Goal: Transaction & Acquisition: Purchase product/service

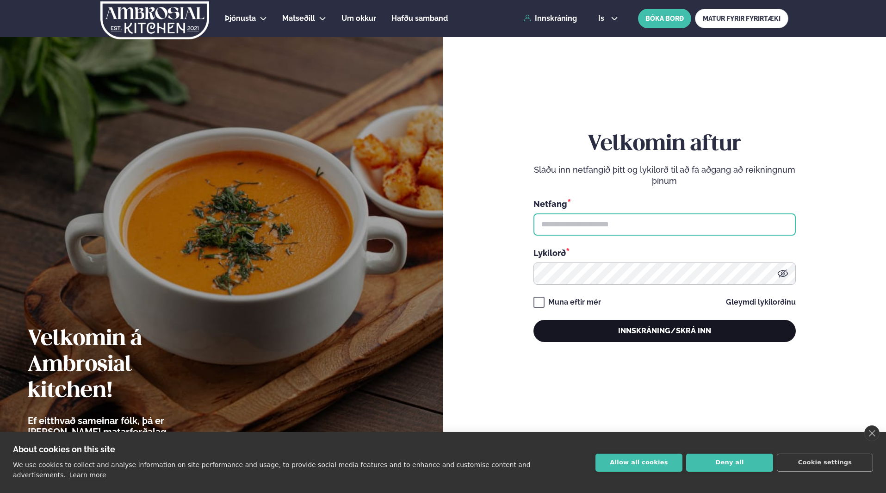
type input "**********"
click at [658, 328] on button "Innskráning/Skrá inn" at bounding box center [665, 331] width 262 height 22
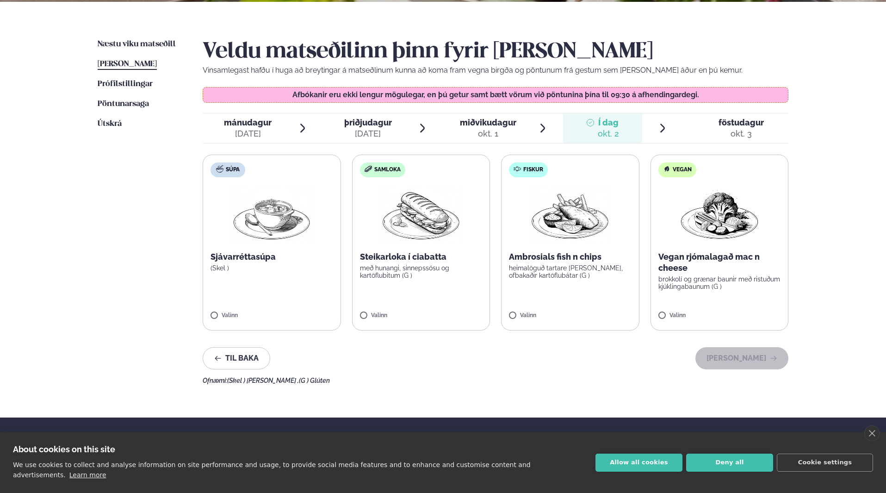
scroll to position [231, 0]
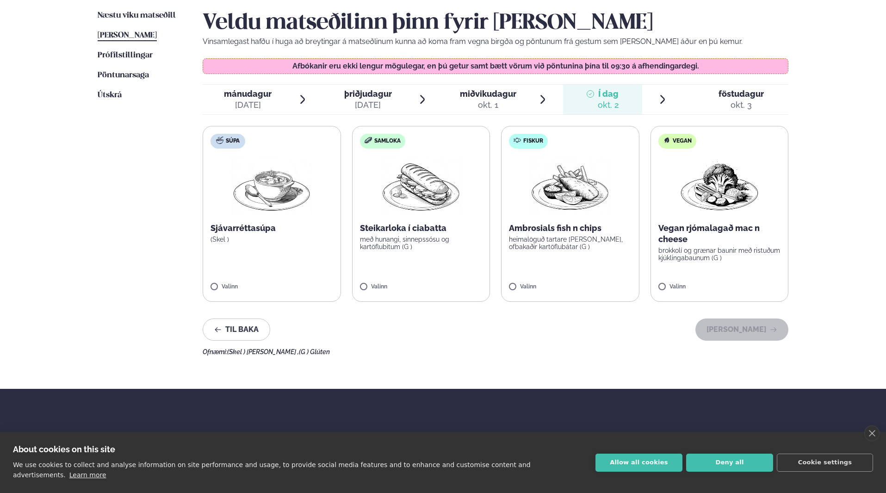
click at [730, 96] on span "föstudagur" at bounding box center [741, 94] width 45 height 10
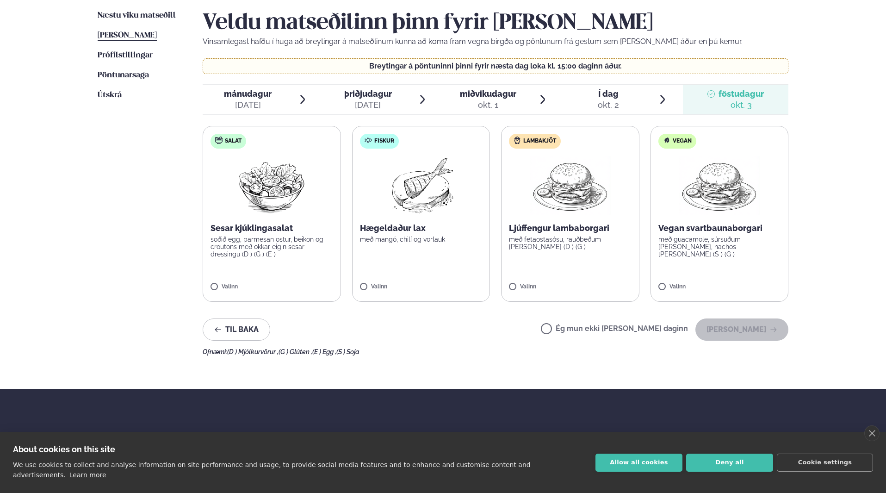
click at [639, 100] on span "Í dag Í d. okt. 2" at bounding box center [603, 100] width 80 height 30
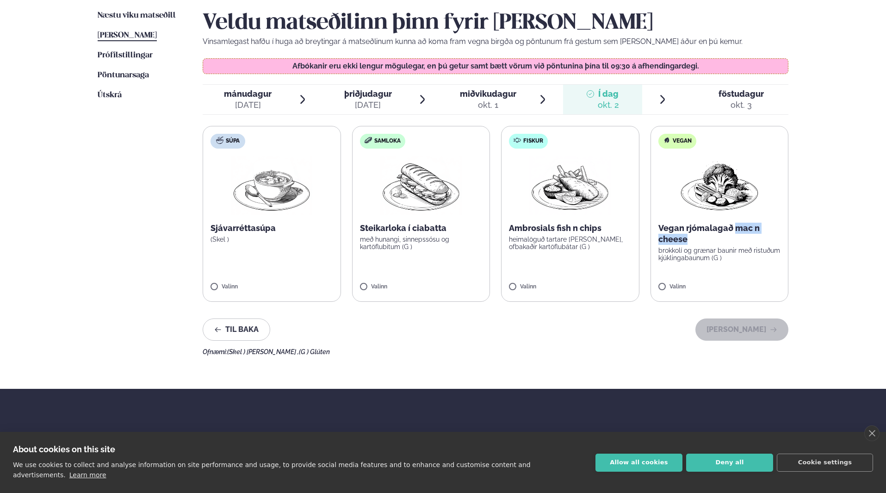
drag, startPoint x: 824, startPoint y: 235, endPoint x: 730, endPoint y: 223, distance: 94.7
click at [730, 223] on div "Þjónusta Hádegismatur fyrir fyrirtæki Fyrirtækja veitingar Einkapartý Matseðill…" at bounding box center [443, 174] width 886 height 811
click at [329, 348] on div "Veldu matseðilinn þinn fyrir [PERSON_NAME] Vinsamlegast hafðu í huga að breytin…" at bounding box center [496, 182] width 586 height 345
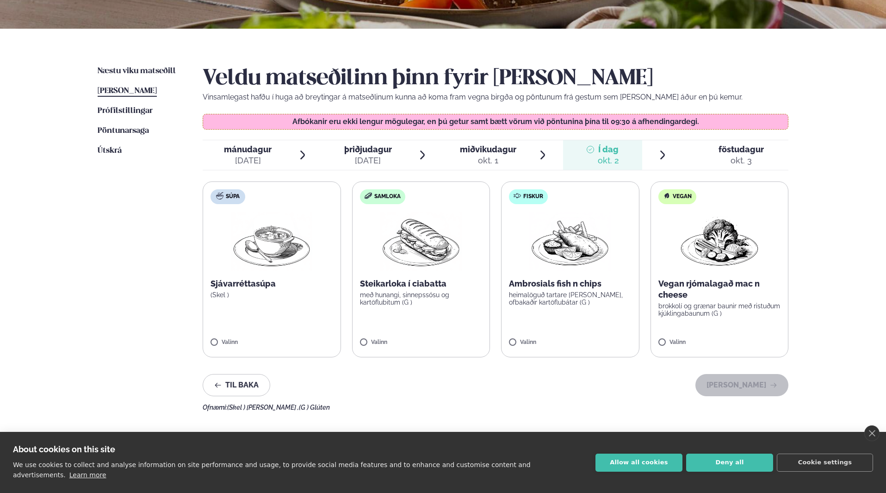
click at [297, 266] on img at bounding box center [271, 241] width 81 height 59
click at [444, 254] on img at bounding box center [420, 241] width 81 height 59
click at [541, 246] on img at bounding box center [570, 241] width 81 height 59
click at [701, 261] on img at bounding box center [719, 241] width 81 height 59
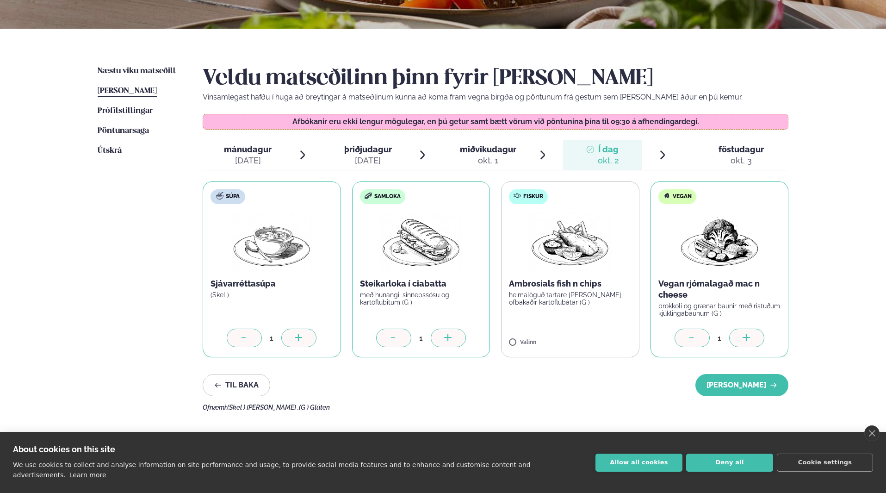
click at [588, 277] on label "Fiskur Ambrosials fish n chips heimalöguð tartare [PERSON_NAME], ofbakaðir kart…" at bounding box center [570, 269] width 138 height 176
click at [422, 428] on div "Næstu [PERSON_NAME] matseðill Næsta vika [PERSON_NAME] matseðill [PERSON_NAME] …" at bounding box center [443, 237] width 747 height 416
click at [236, 380] on button "Til baka" at bounding box center [237, 385] width 68 height 22
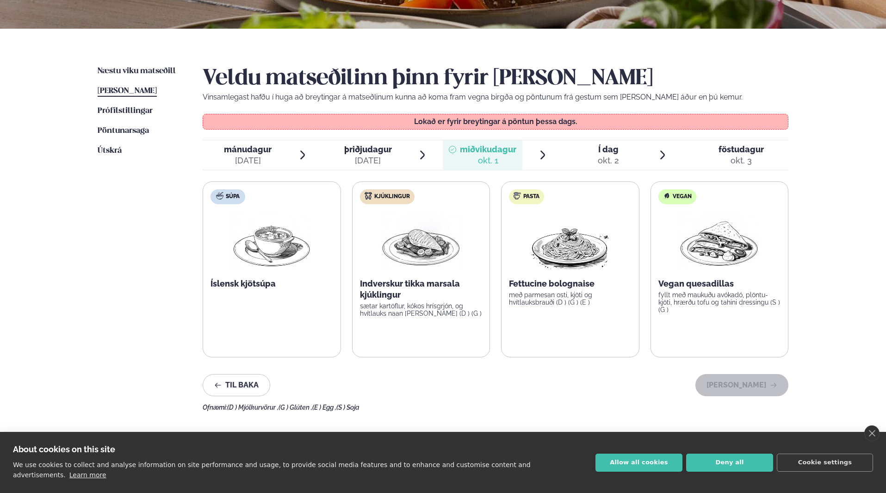
click at [621, 152] on span "Í dag Í d. okt. 2" at bounding box center [603, 155] width 80 height 30
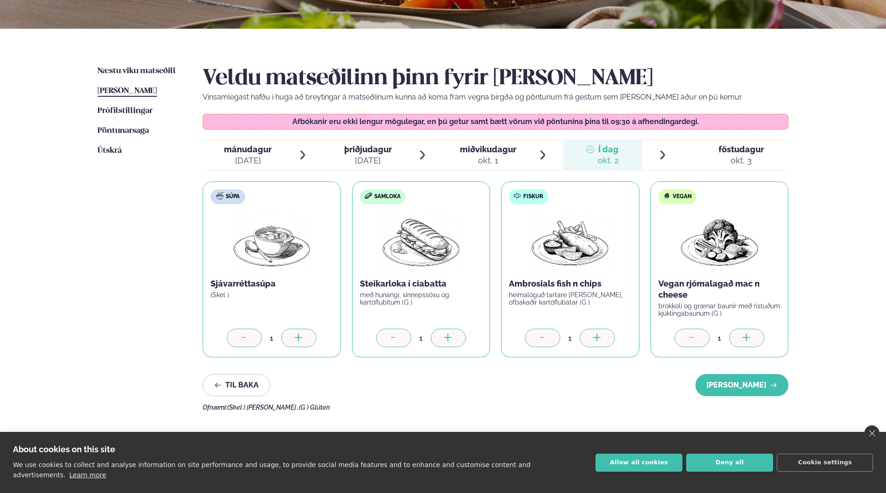
click at [748, 157] on div "okt. 3" at bounding box center [741, 160] width 45 height 11
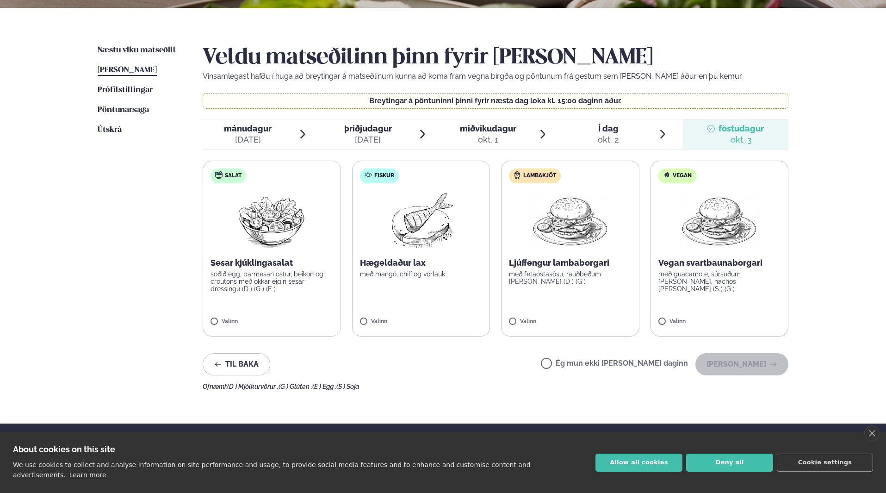
scroll to position [222, 0]
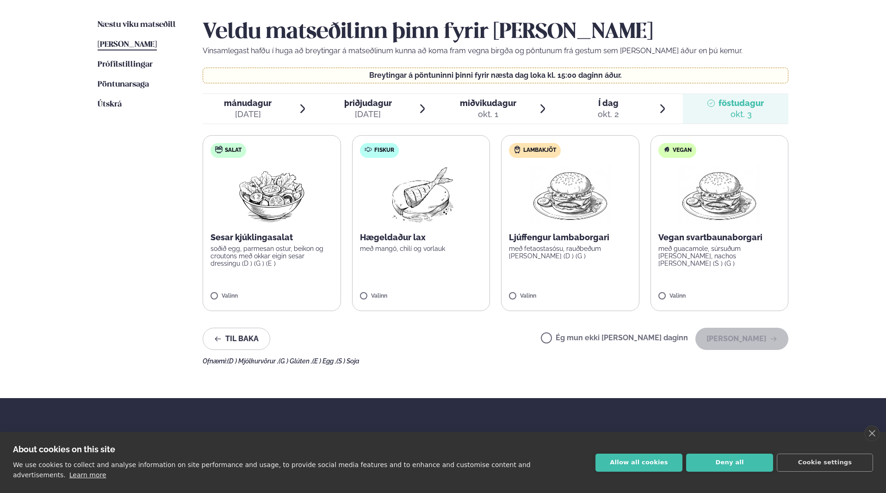
click at [604, 108] on span "Í dag" at bounding box center [608, 103] width 21 height 11
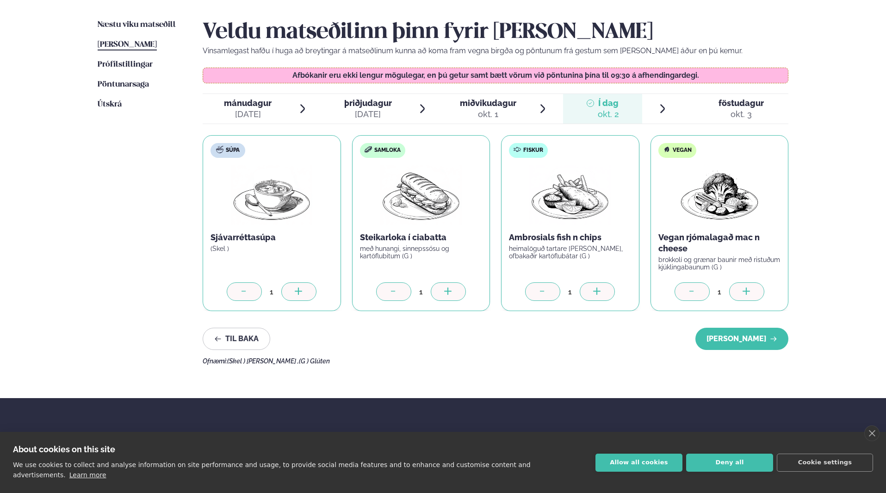
click at [452, 293] on icon at bounding box center [448, 291] width 9 height 9
click at [400, 290] on div at bounding box center [393, 291] width 35 height 19
click at [243, 290] on icon at bounding box center [244, 291] width 9 height 9
click at [536, 295] on div at bounding box center [542, 291] width 35 height 19
click at [689, 290] on icon at bounding box center [692, 291] width 9 height 9
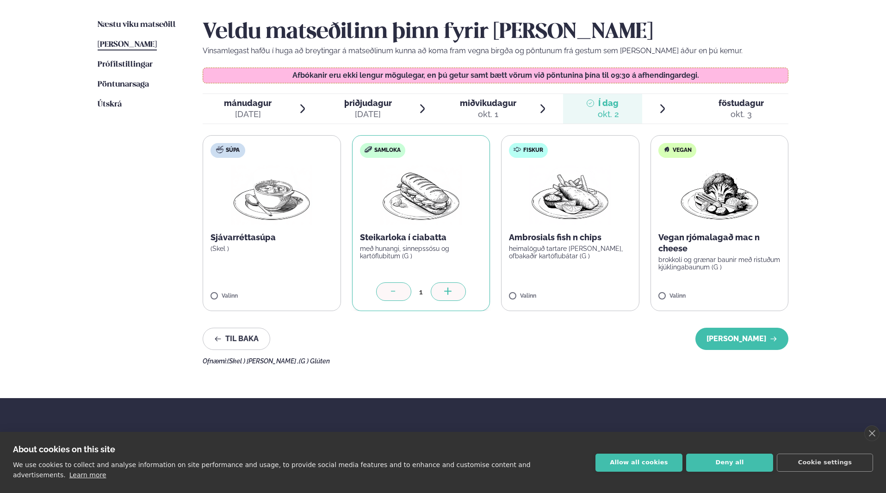
click at [424, 360] on div "Ofnæmi: (Skel ) [PERSON_NAME] , (G ) Glúten" at bounding box center [496, 360] width 586 height 7
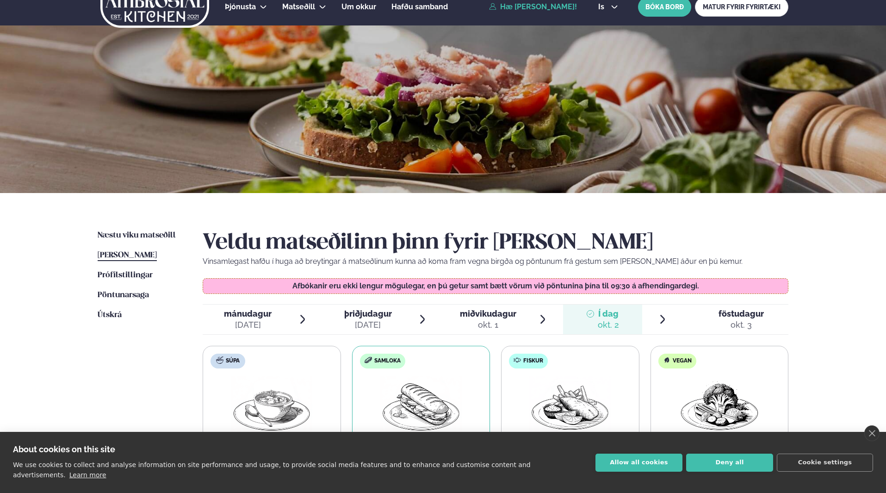
scroll to position [0, 0]
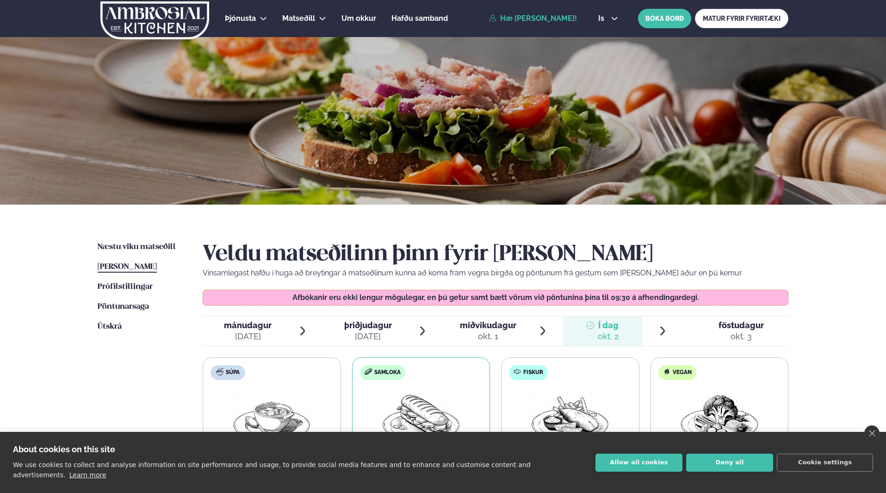
click at [134, 239] on div "Næstu [PERSON_NAME] matseðill Næsta vika [PERSON_NAME] matseðill [PERSON_NAME] …" at bounding box center [443, 413] width 747 height 416
click at [132, 244] on span "Næstu viku matseðill" at bounding box center [137, 247] width 78 height 8
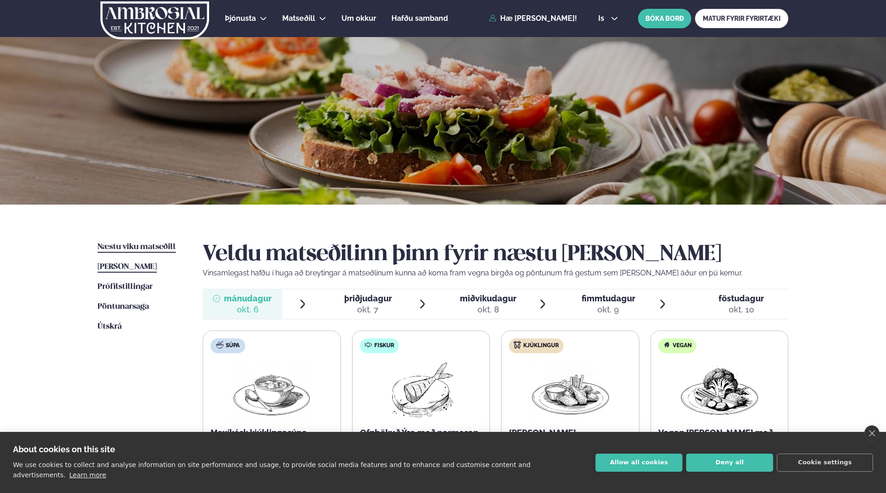
click at [138, 265] on span "[PERSON_NAME]" at bounding box center [127, 267] width 59 height 8
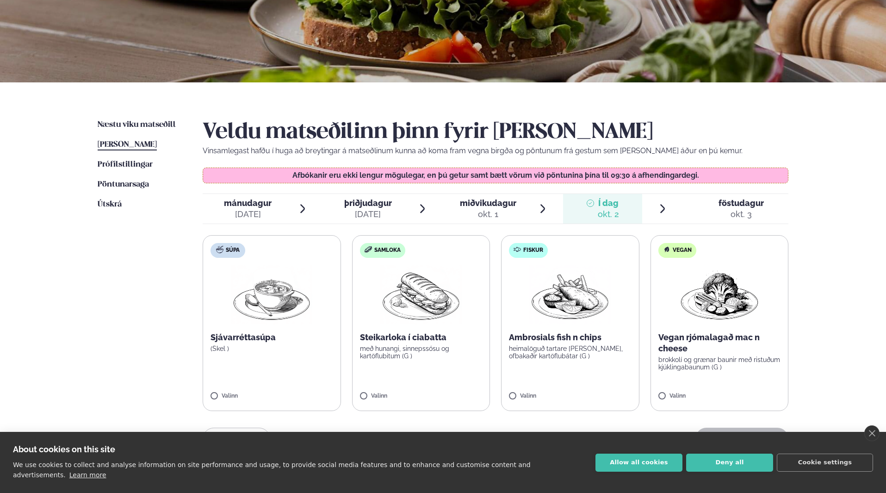
scroll to position [185, 0]
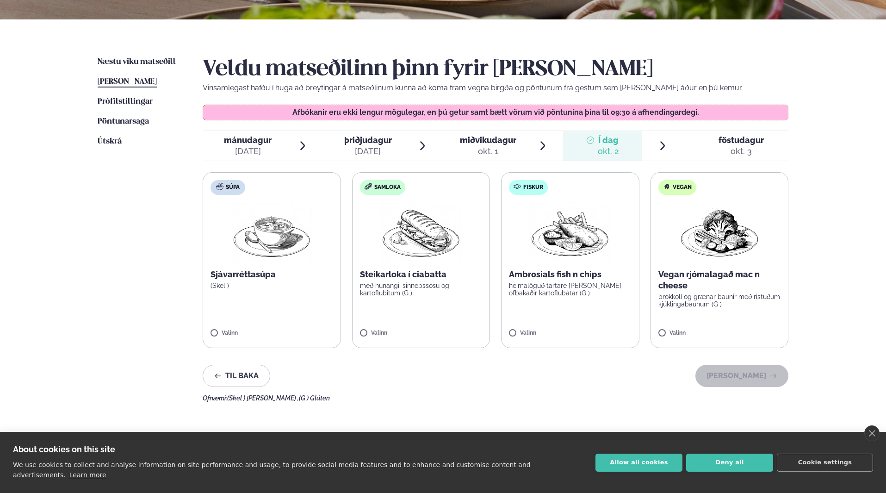
click at [417, 285] on p "með hunangi, sinnepssósu og kartöflubitum (G )" at bounding box center [421, 289] width 123 height 15
click at [754, 374] on button "[PERSON_NAME]" at bounding box center [742, 376] width 93 height 22
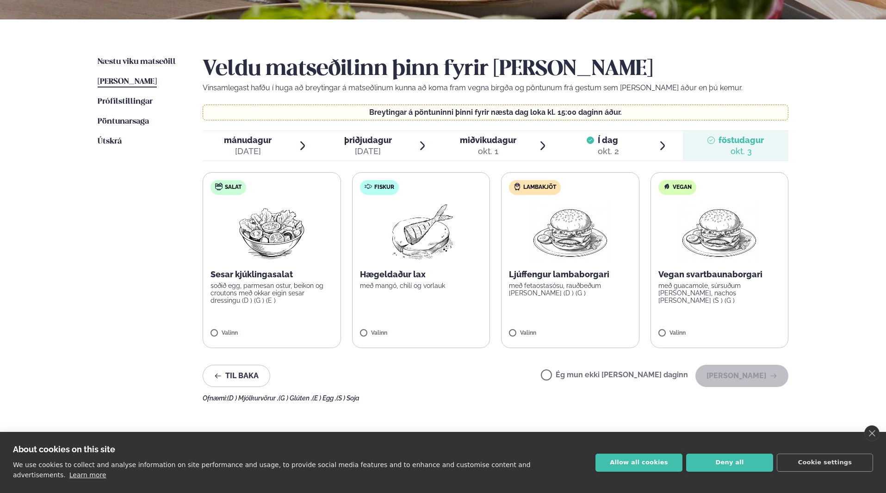
click at [592, 142] on icon at bounding box center [590, 140] width 7 height 7
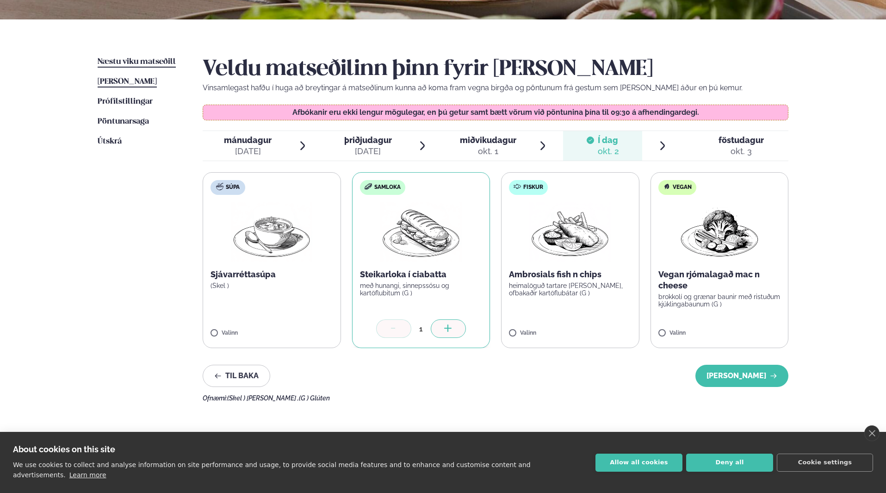
click at [147, 58] on span "Næstu viku matseðill" at bounding box center [137, 62] width 78 height 8
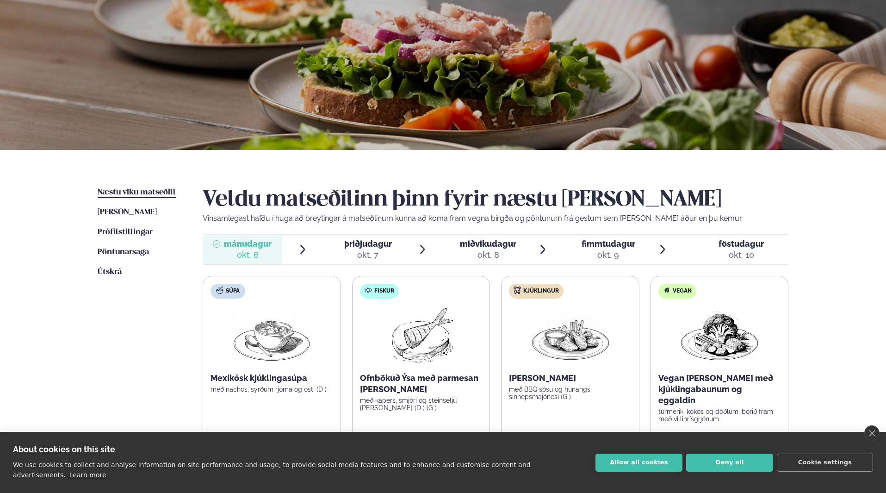
scroll to position [185, 0]
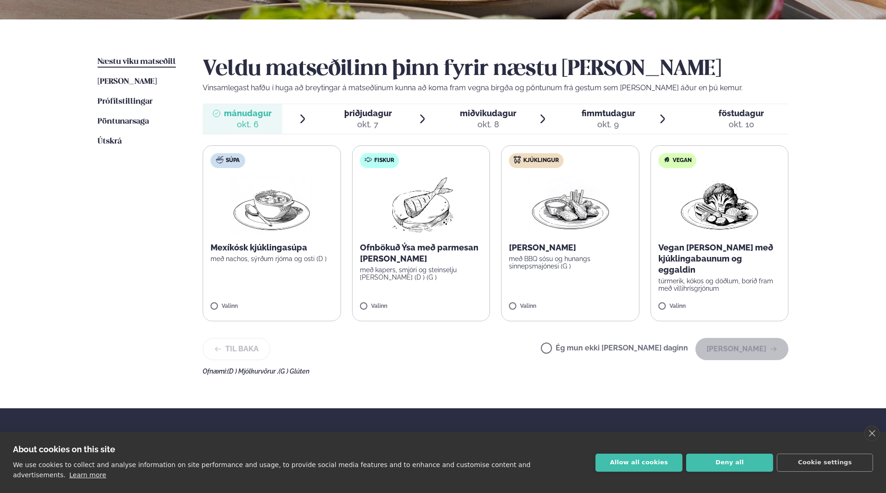
click at [362, 132] on span "þriðjudagur þri. [DATE]" at bounding box center [363, 119] width 80 height 30
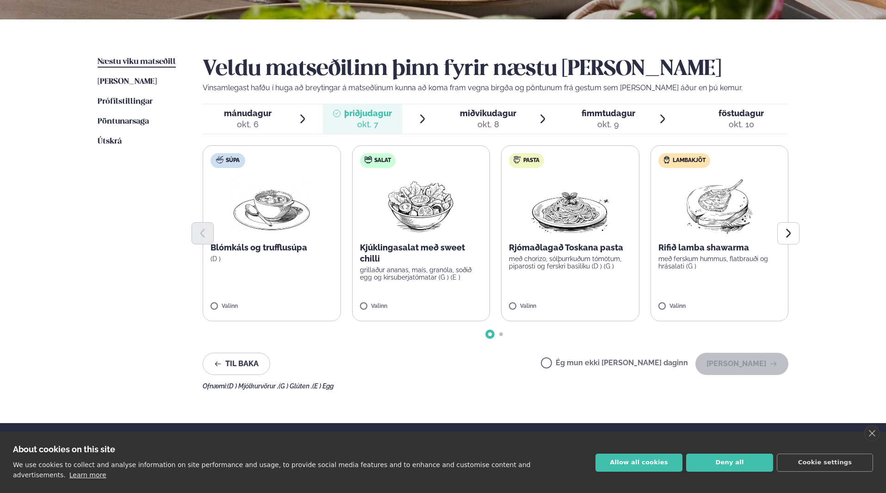
click at [267, 118] on div "mánudagur mán." at bounding box center [248, 113] width 48 height 11
